Goal: Communication & Community: Answer question/provide support

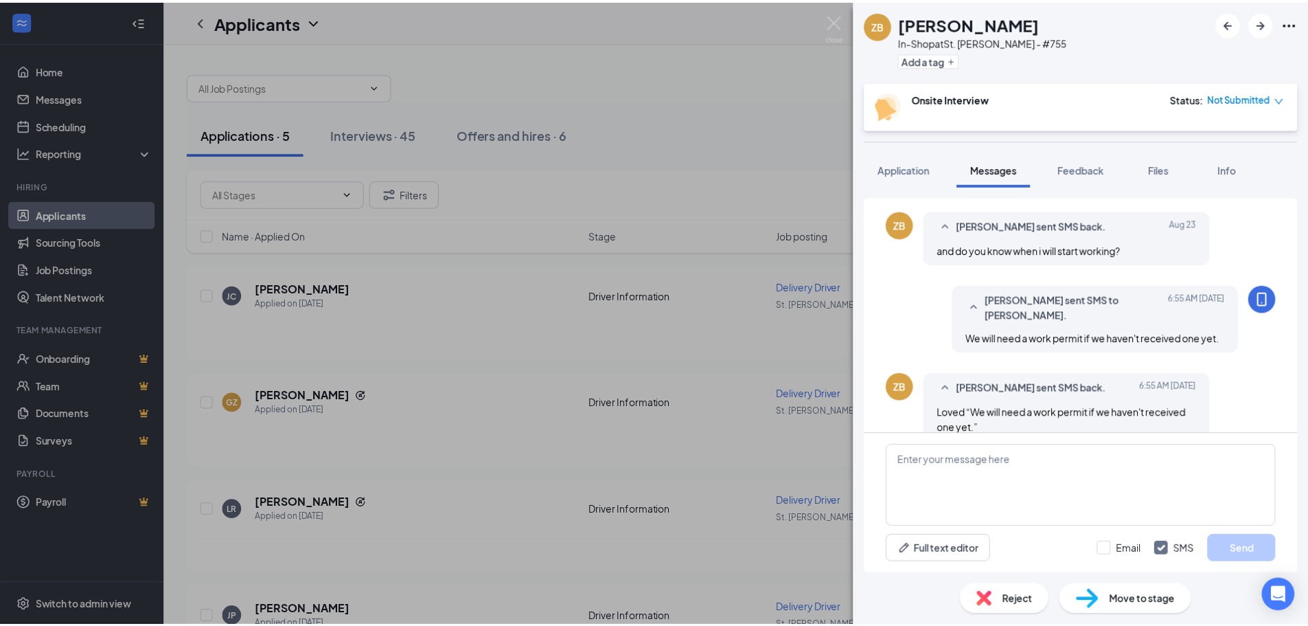
scroll to position [627, 0]
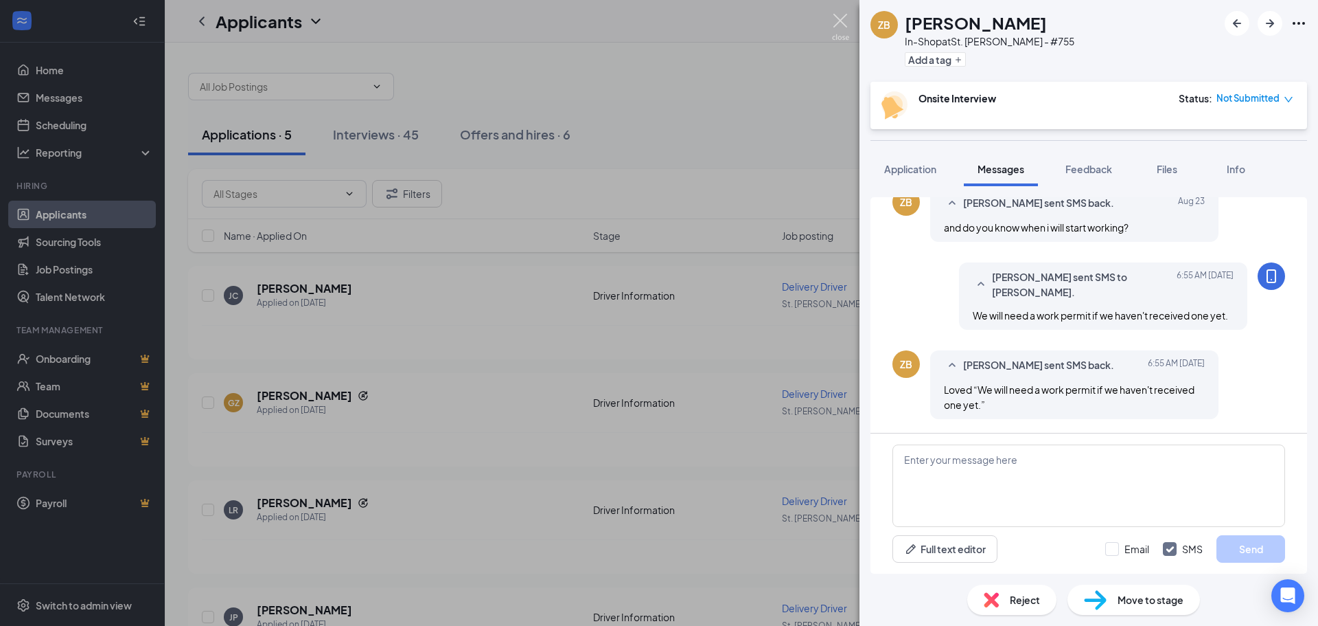
click at [843, 25] on img at bounding box center [840, 27] width 17 height 27
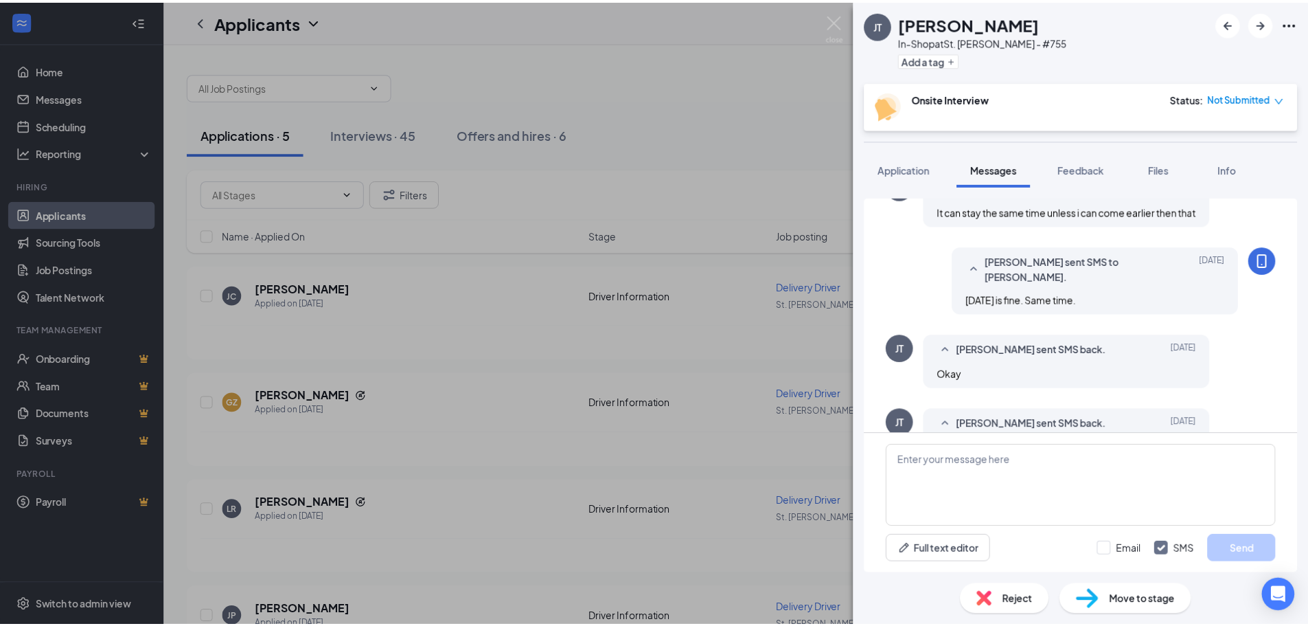
scroll to position [637, 0]
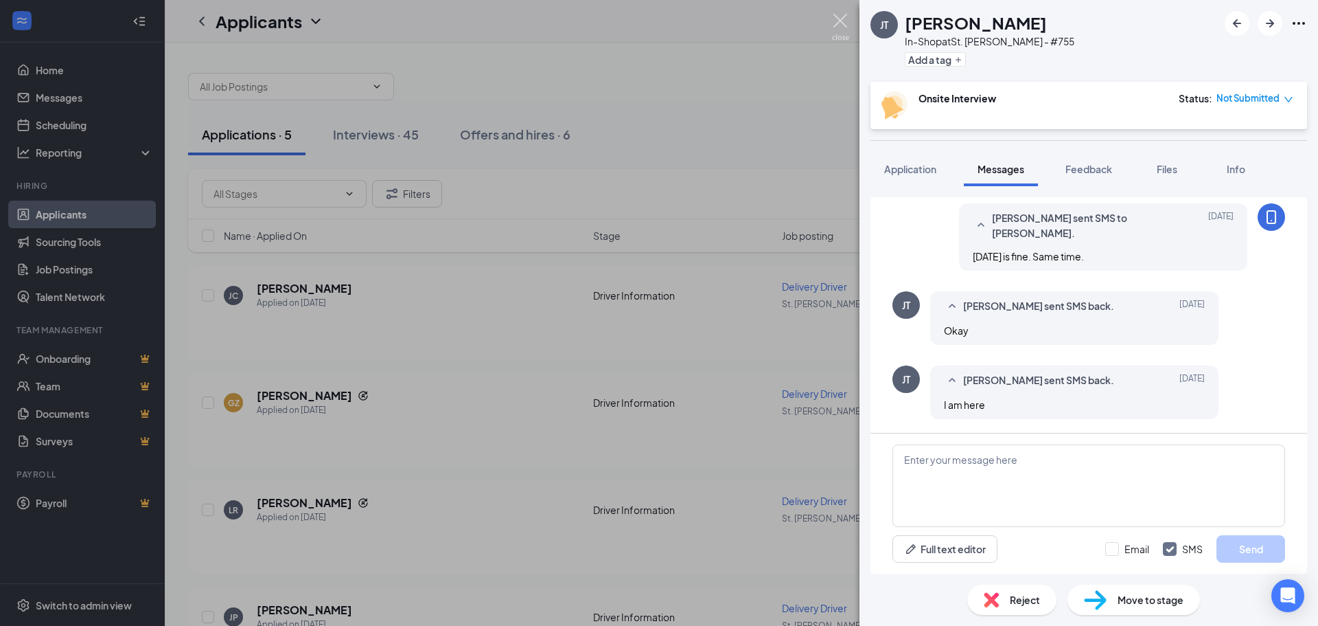
click at [837, 26] on img at bounding box center [840, 27] width 17 height 27
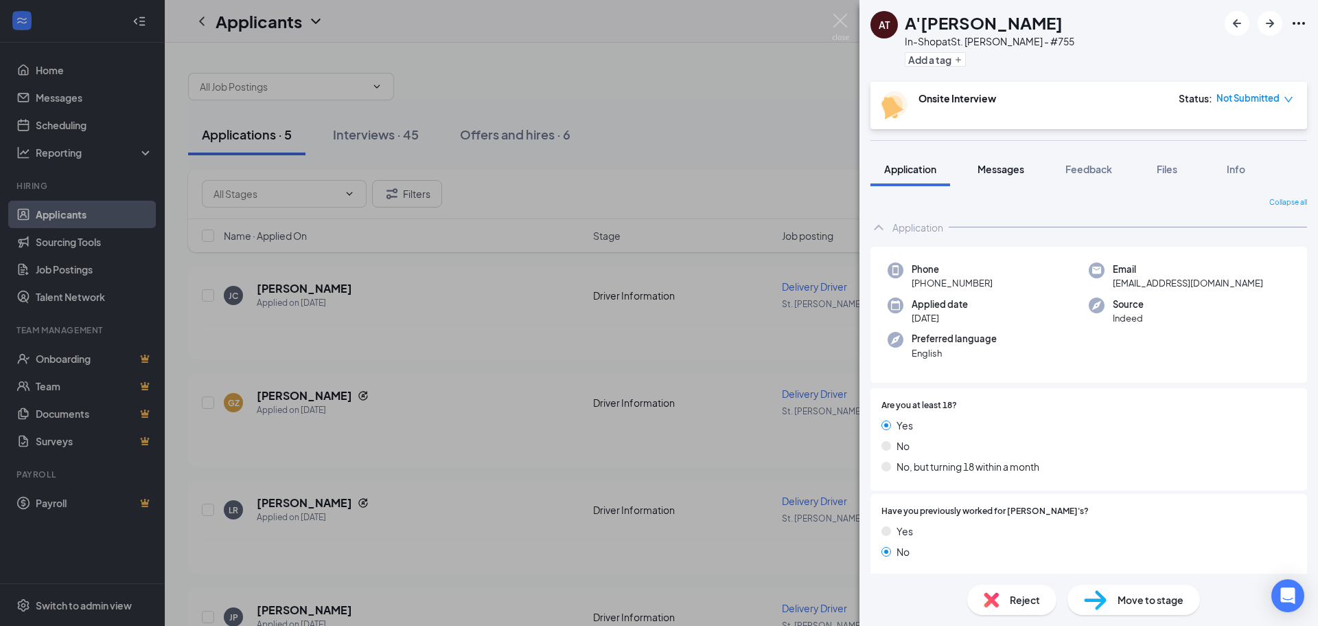
click at [998, 168] on span "Messages" at bounding box center [1001, 169] width 47 height 12
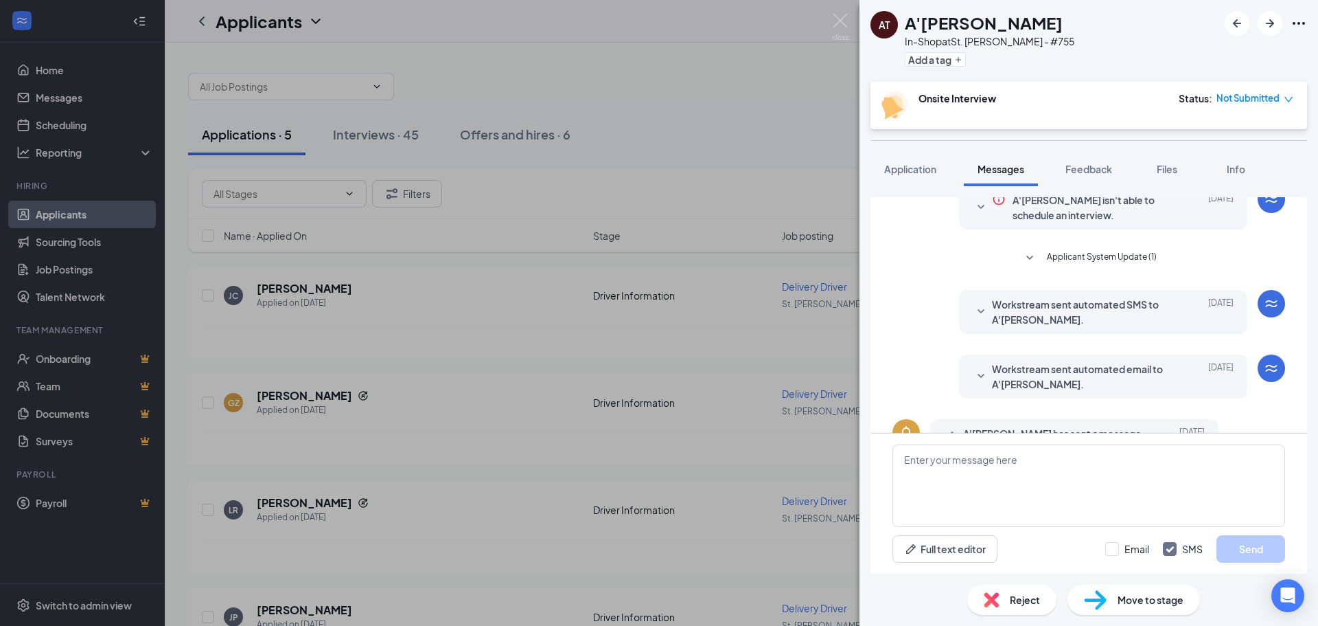
scroll to position [112, 0]
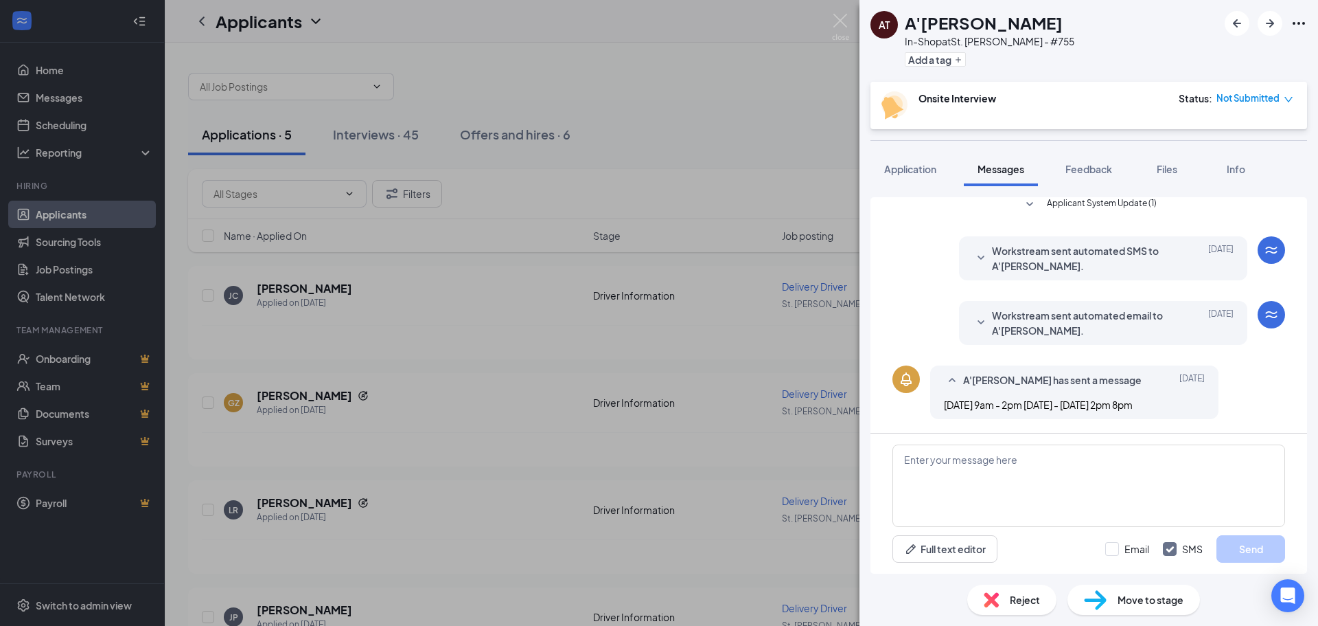
click at [973, 265] on icon "SmallChevronDown" at bounding box center [981, 258] width 16 height 16
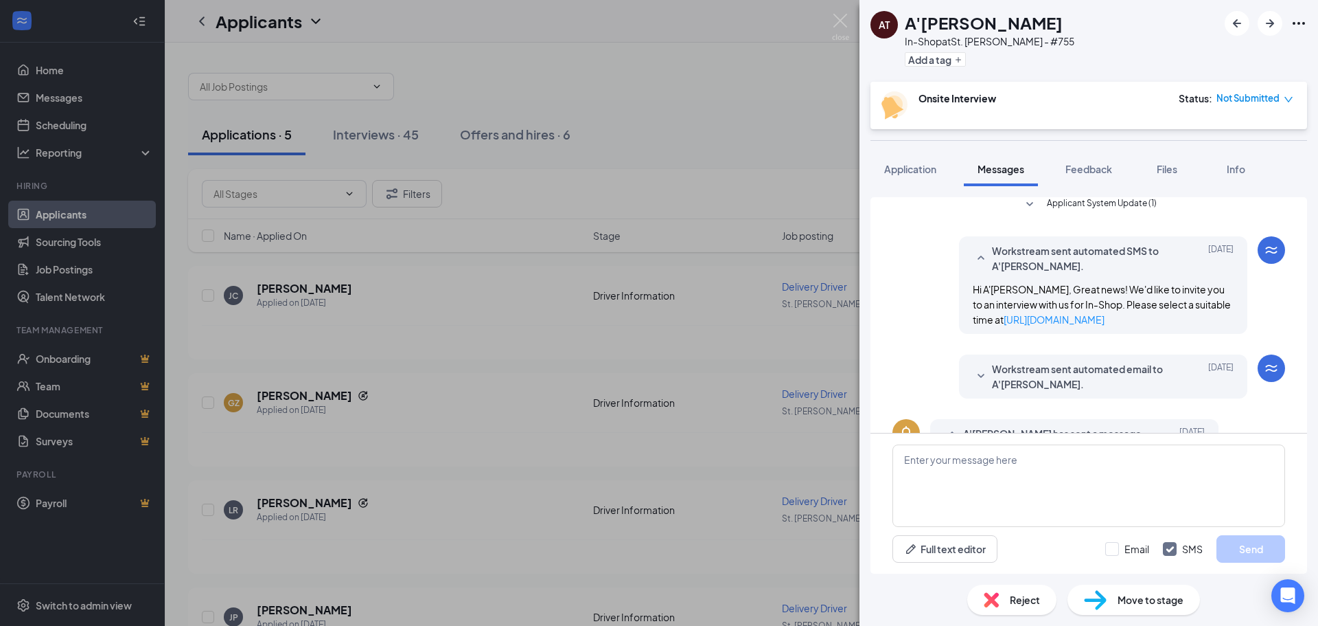
click at [973, 371] on icon "SmallChevronDown" at bounding box center [981, 376] width 16 height 16
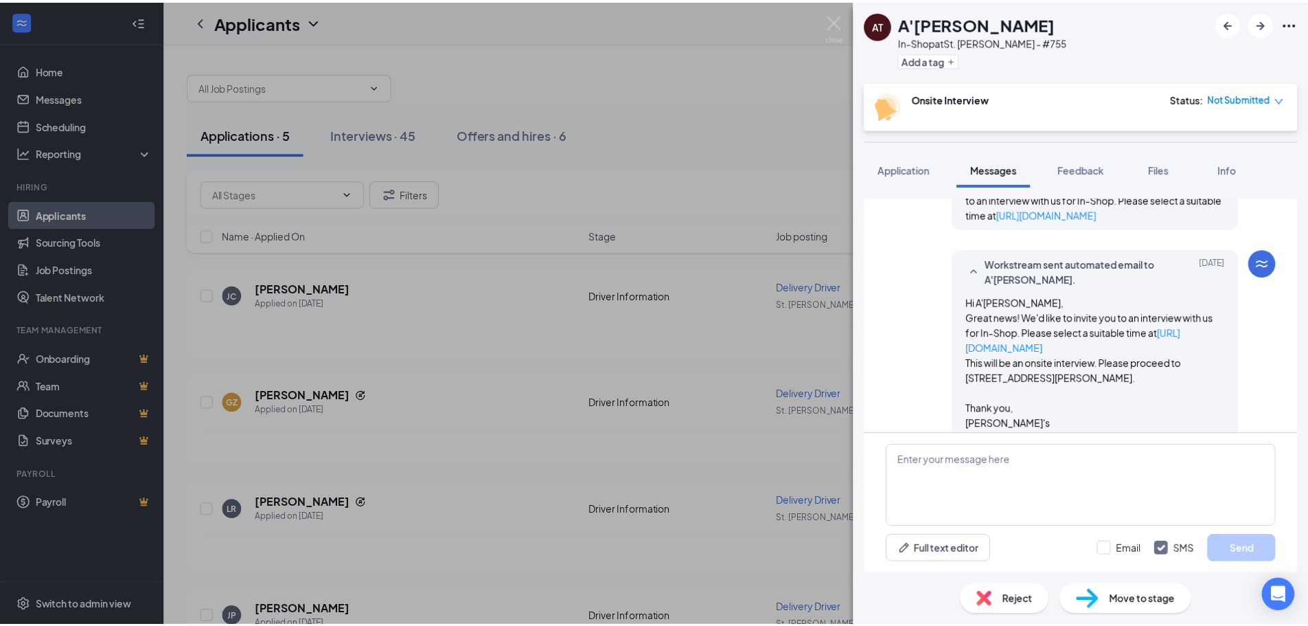
scroll to position [310, 0]
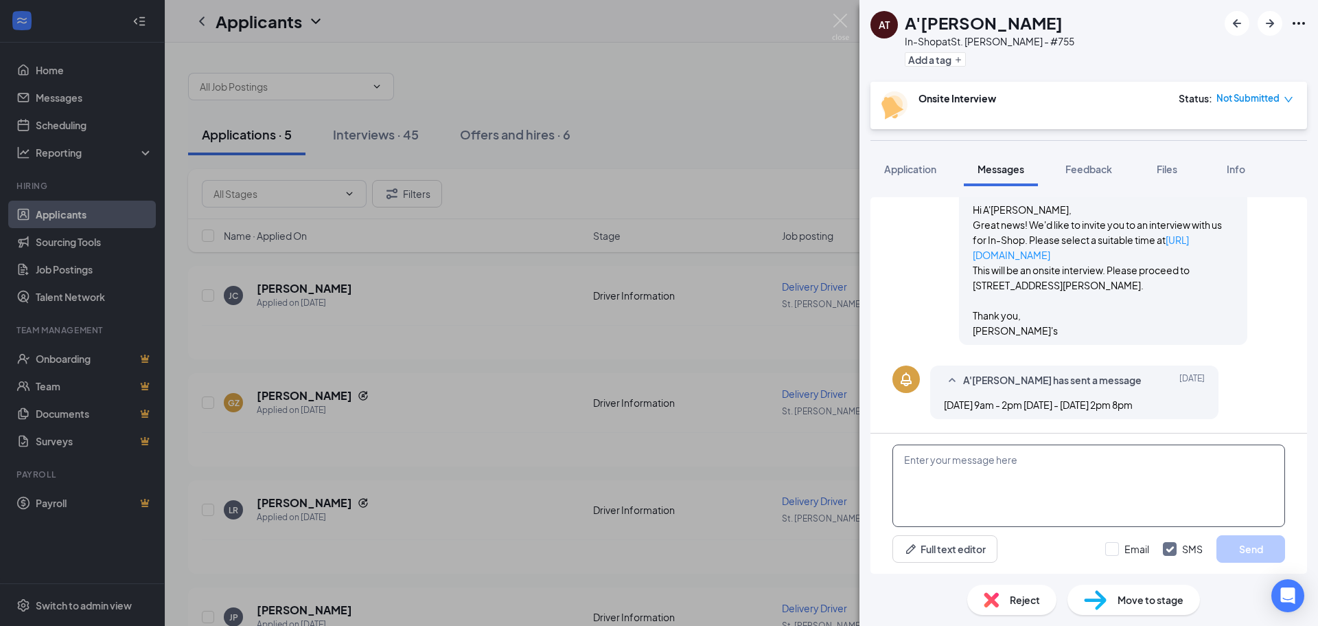
click at [974, 465] on textarea at bounding box center [1089, 485] width 393 height 82
type textarea "Could you do an interview [DATE] at 4pm?"
click at [1226, 538] on button "Send" at bounding box center [1251, 548] width 69 height 27
click at [841, 28] on img at bounding box center [840, 27] width 17 height 27
